Goal: Transaction & Acquisition: Obtain resource

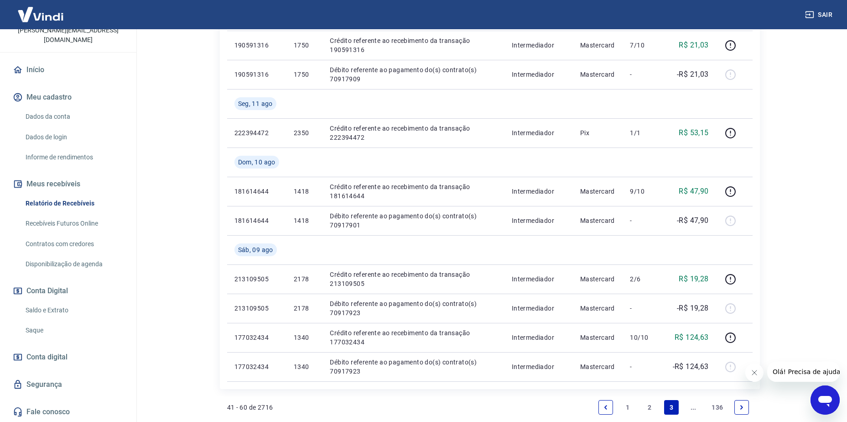
scroll to position [748, 0]
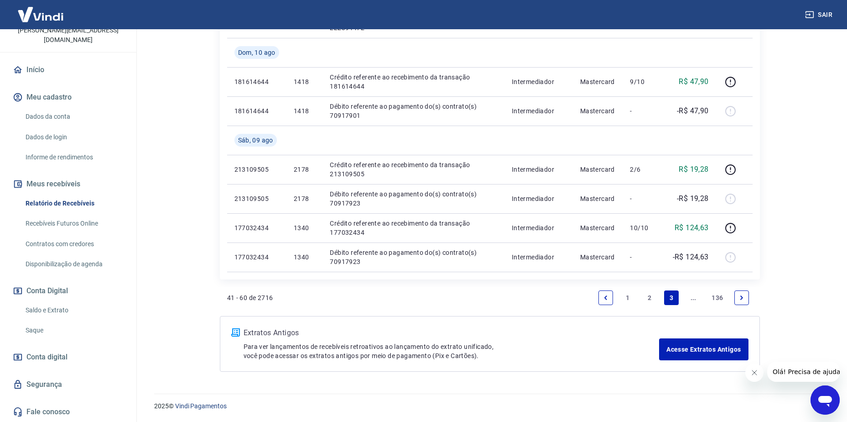
click at [646, 295] on link "2" at bounding box center [650, 297] width 15 height 15
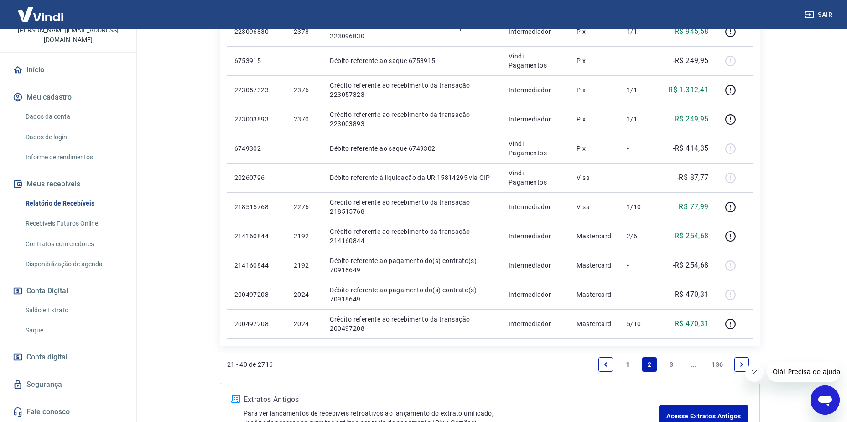
scroll to position [632, 0]
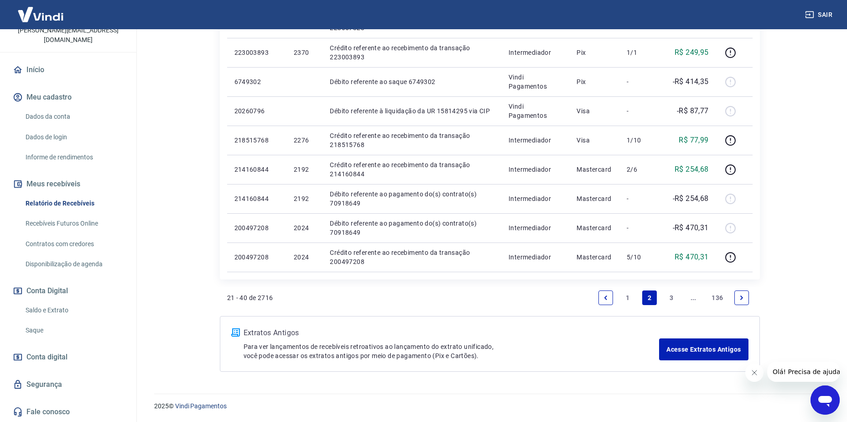
click at [626, 299] on link "1" at bounding box center [628, 297] width 15 height 15
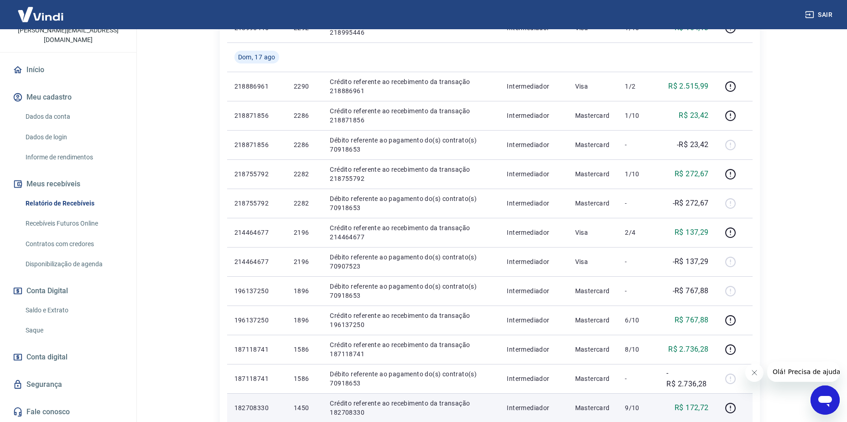
scroll to position [593, 0]
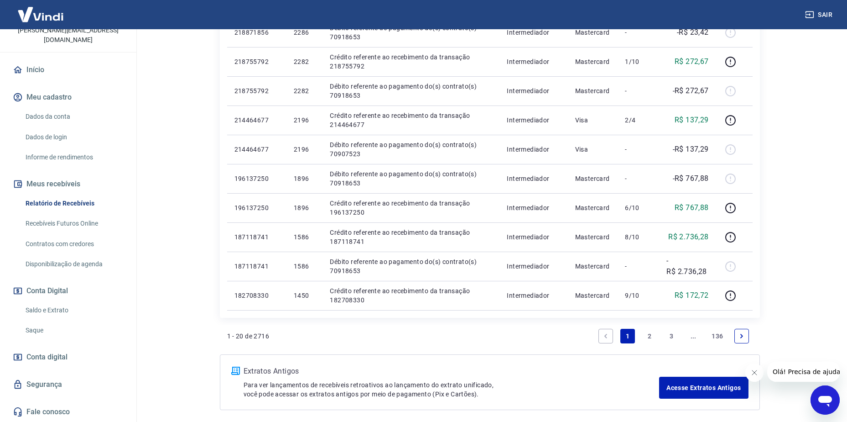
click at [651, 333] on link "2" at bounding box center [650, 336] width 15 height 15
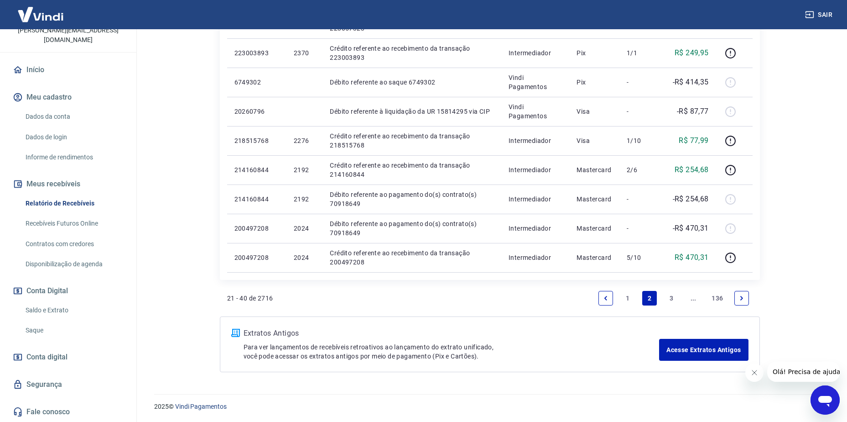
scroll to position [632, 0]
click at [624, 296] on link "1" at bounding box center [628, 297] width 15 height 15
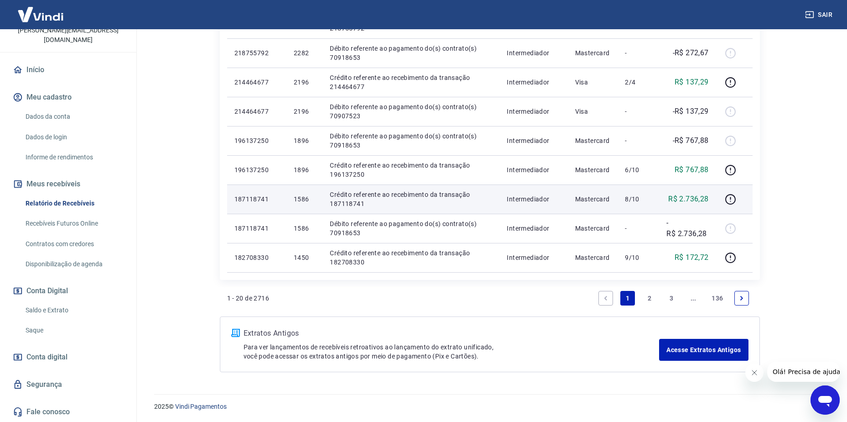
scroll to position [632, 0]
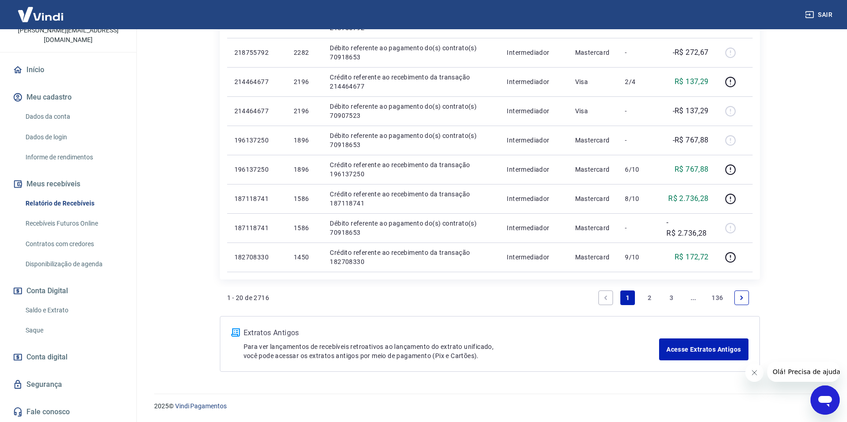
click at [647, 298] on link "2" at bounding box center [650, 297] width 15 height 15
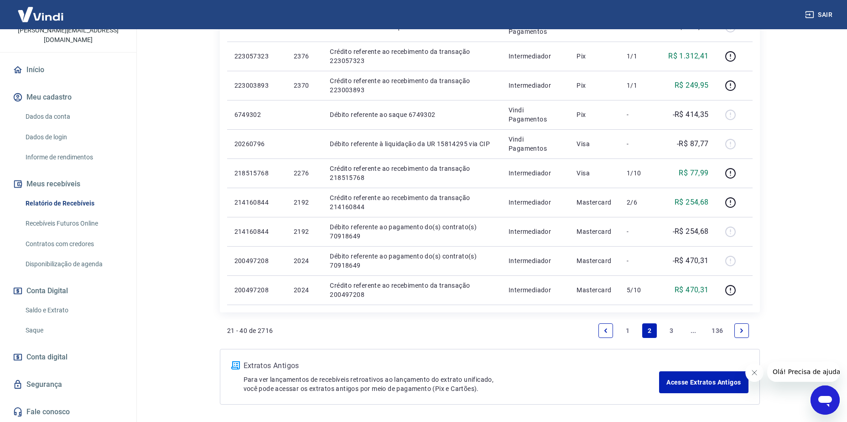
scroll to position [632, 0]
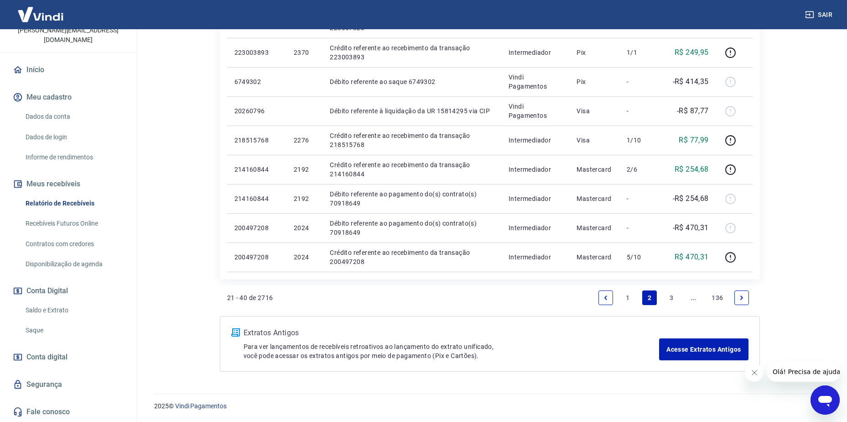
click at [626, 297] on link "1" at bounding box center [628, 297] width 15 height 15
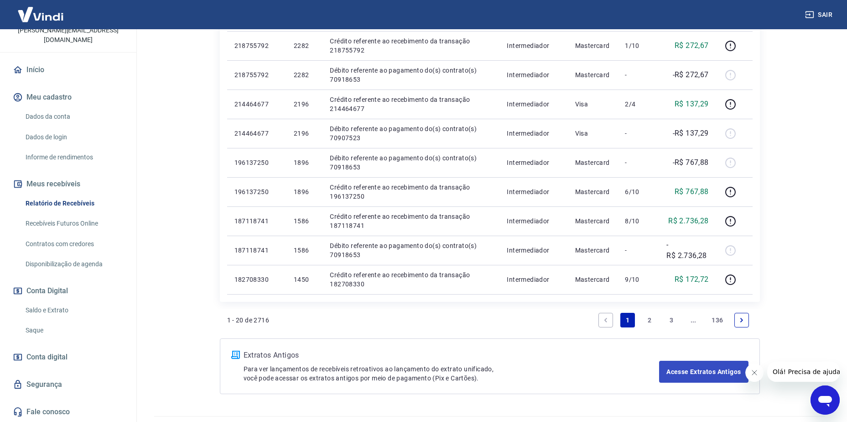
scroll to position [632, 0]
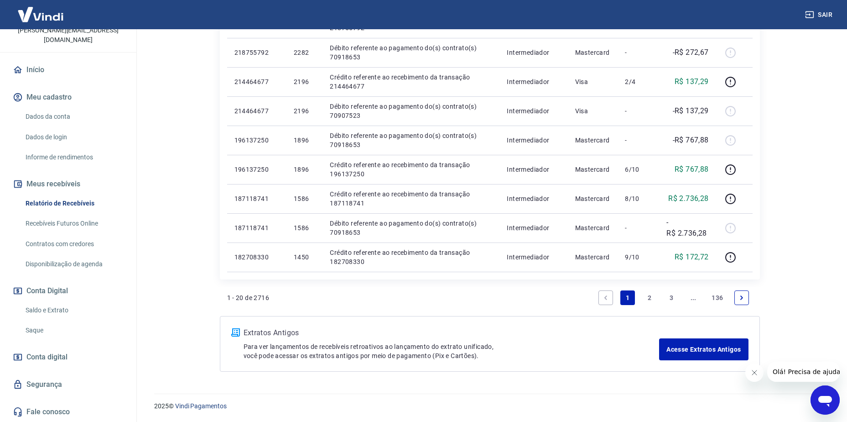
click at [649, 300] on link "2" at bounding box center [650, 297] width 15 height 15
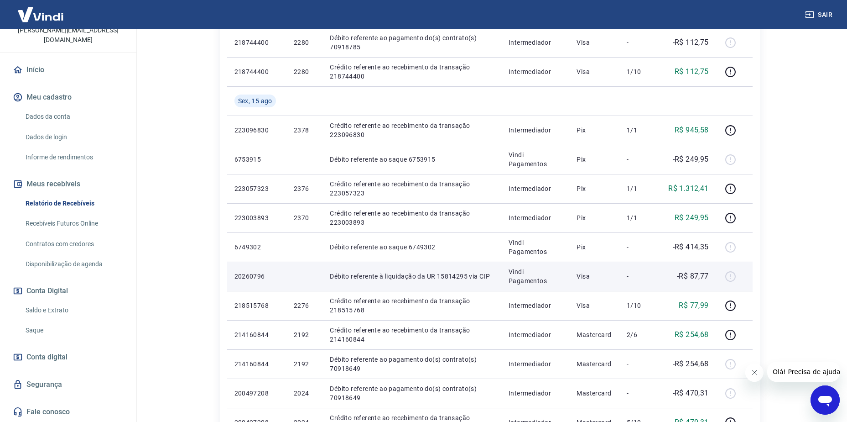
scroll to position [632, 0]
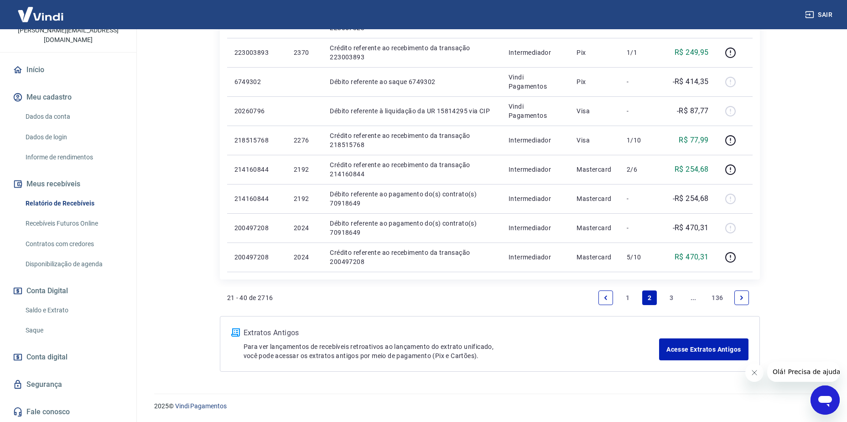
click at [666, 294] on link "3" at bounding box center [671, 297] width 15 height 15
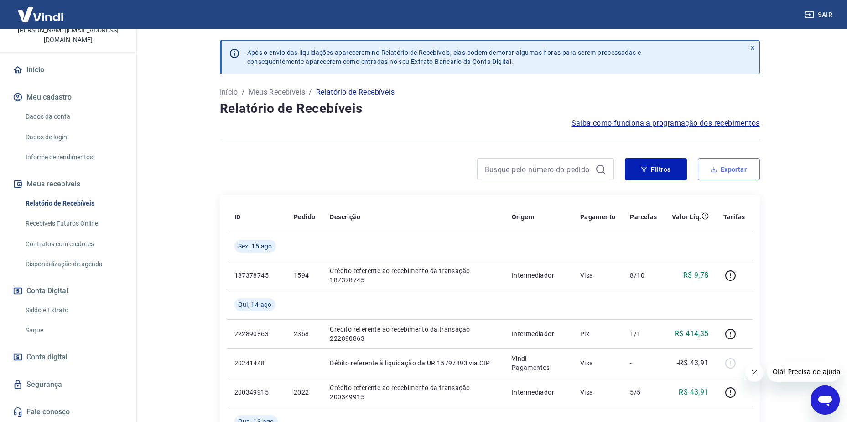
click at [727, 168] on button "Exportar" at bounding box center [729, 169] width 62 height 22
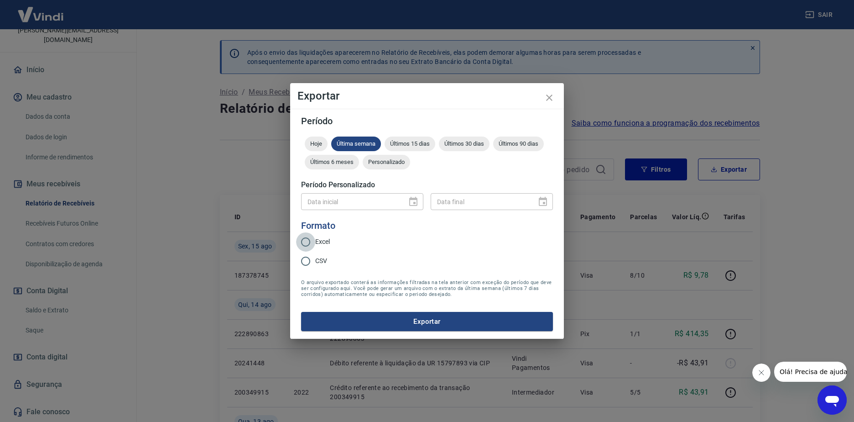
click at [314, 243] on input "Excel" at bounding box center [305, 241] width 19 height 19
radio input "true"
click at [412, 199] on div "Data inicial" at bounding box center [362, 201] width 122 height 17
click at [416, 203] on div "Data inicial" at bounding box center [362, 201] width 122 height 17
click at [360, 142] on span "Última semana" at bounding box center [356, 143] width 50 height 7
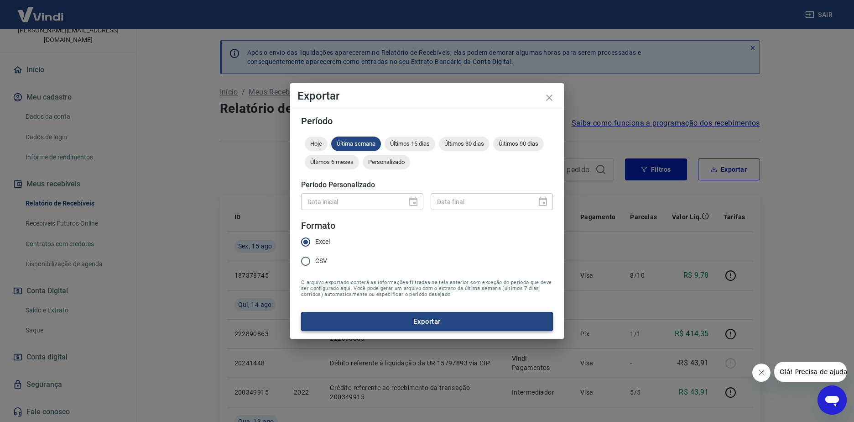
click at [417, 325] on button "Exportar" at bounding box center [427, 321] width 252 height 19
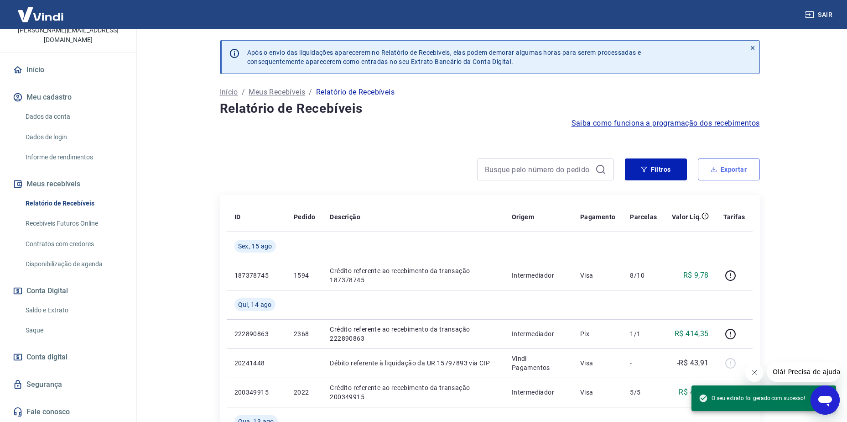
click at [725, 167] on button "Exportar" at bounding box center [729, 169] width 62 height 22
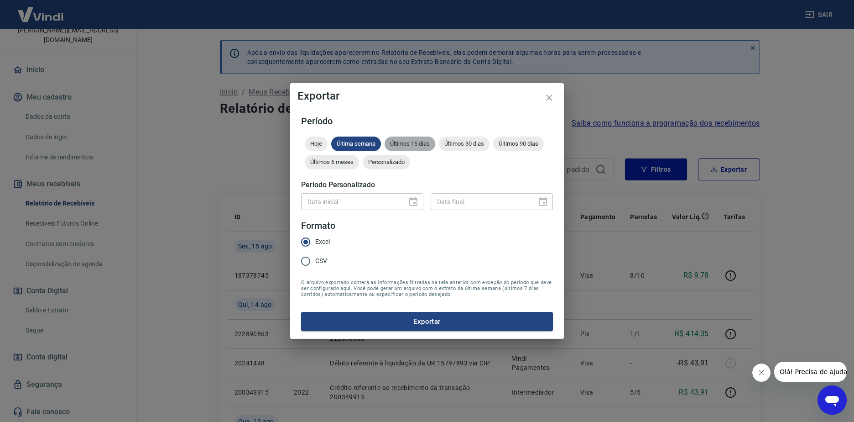
click at [407, 143] on span "Últimos 15 dias" at bounding box center [410, 143] width 51 height 7
click at [414, 201] on div "Data inicial" at bounding box center [362, 201] width 122 height 17
click at [400, 164] on span "Personalizado" at bounding box center [386, 161] width 47 height 7
click at [410, 206] on icon "Choose date" at bounding box center [413, 201] width 11 height 11
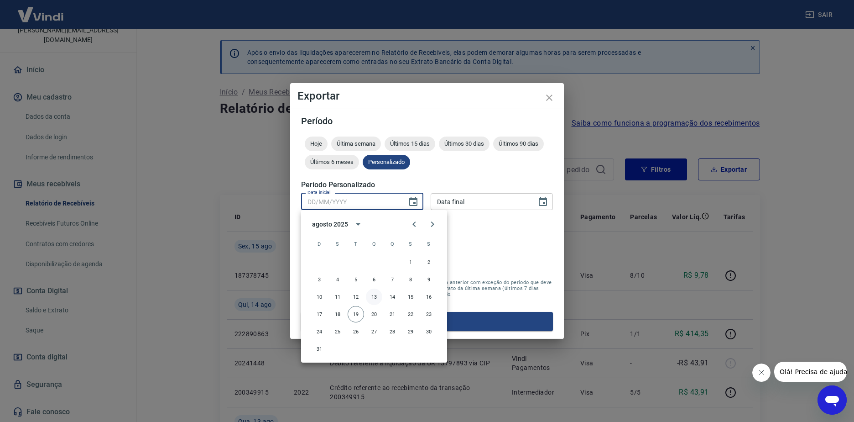
click at [377, 294] on button "13" at bounding box center [374, 296] width 16 height 16
type input "[DATE]"
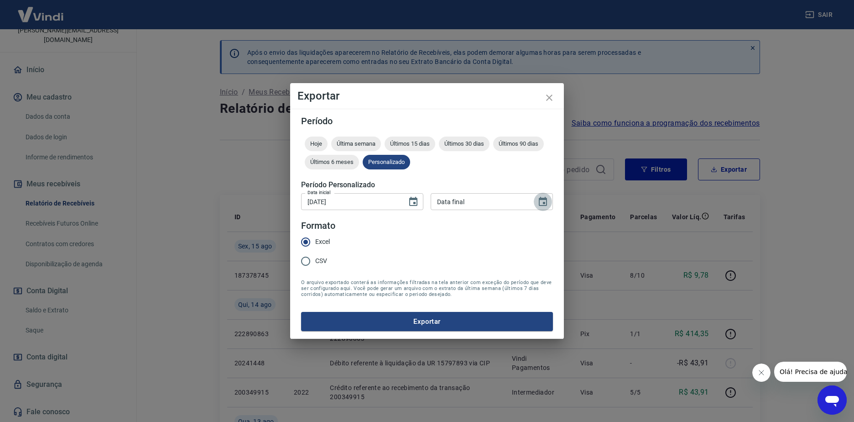
click at [541, 201] on icon "Choose date" at bounding box center [543, 201] width 11 height 11
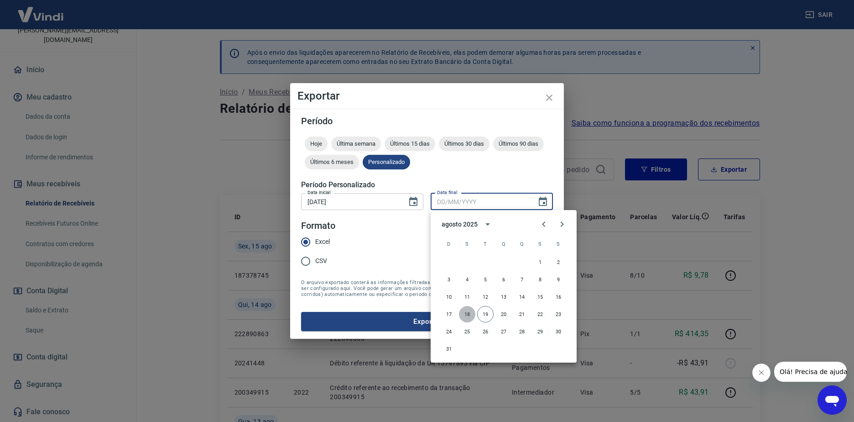
click at [466, 313] on button "18" at bounding box center [467, 314] width 16 height 16
type input "[DATE]"
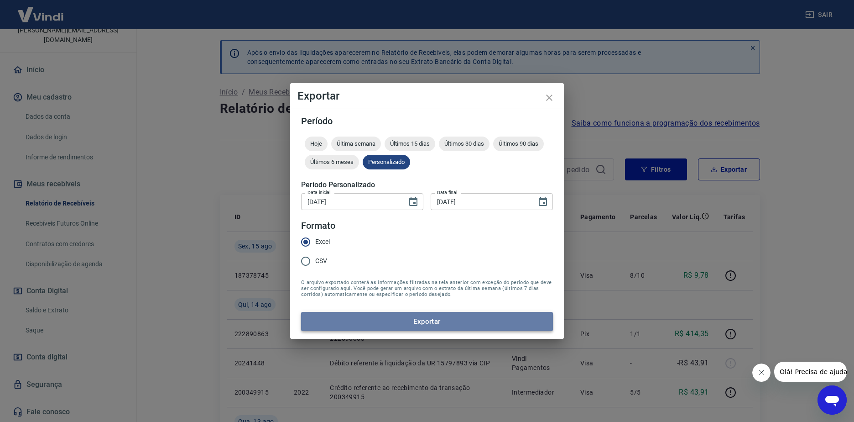
click at [425, 319] on button "Exportar" at bounding box center [427, 321] width 252 height 19
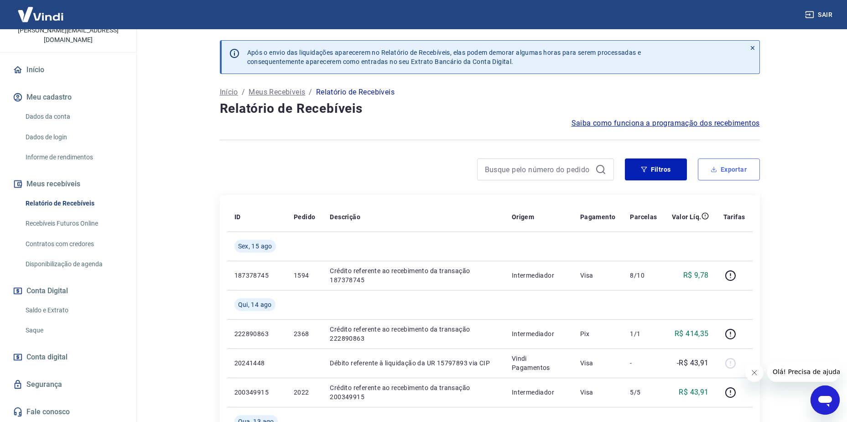
click at [742, 167] on button "Exportar" at bounding box center [729, 169] width 62 height 22
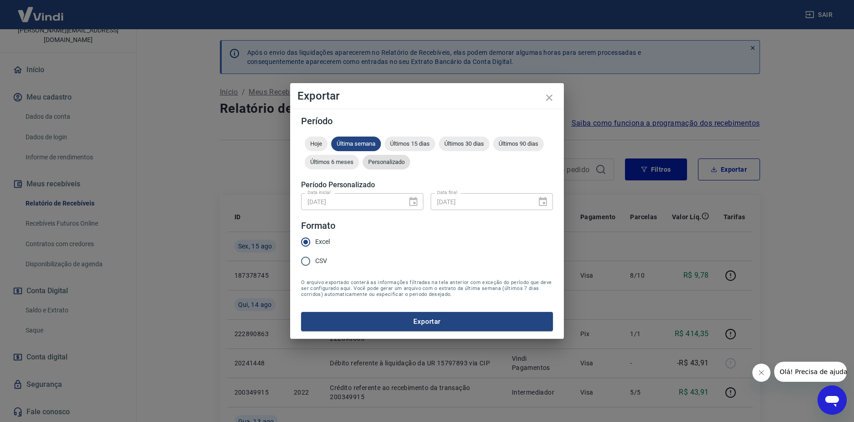
click at [396, 160] on span "Personalizado" at bounding box center [386, 161] width 47 height 7
click at [420, 316] on button "Exportar" at bounding box center [427, 321] width 252 height 19
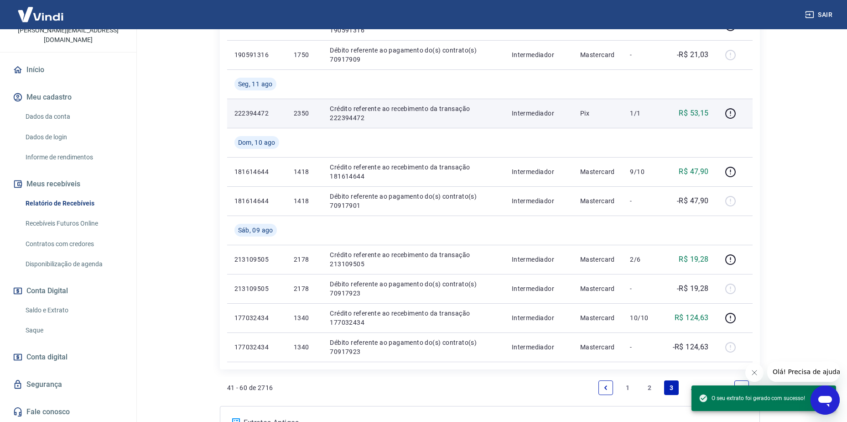
scroll to position [748, 0]
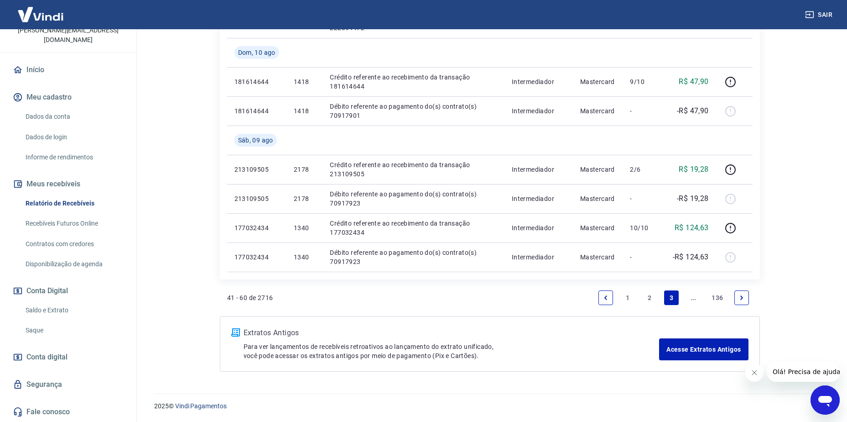
click at [625, 293] on link "1" at bounding box center [628, 297] width 15 height 15
